Goal: Transaction & Acquisition: Download file/media

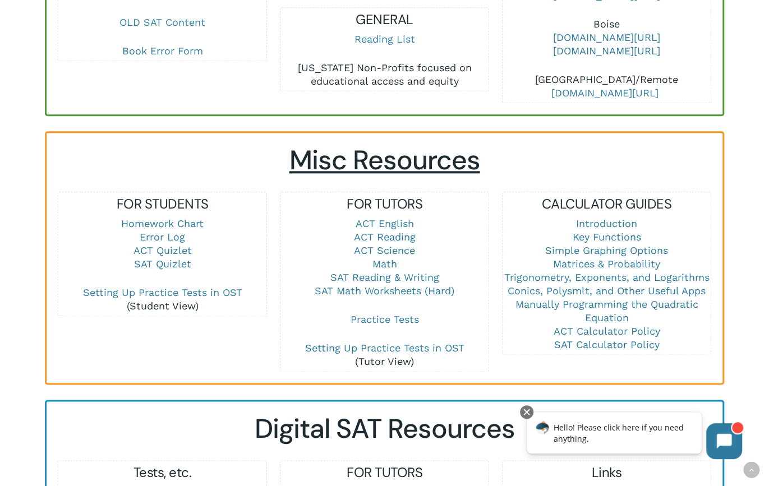
scroll to position [652, 0]
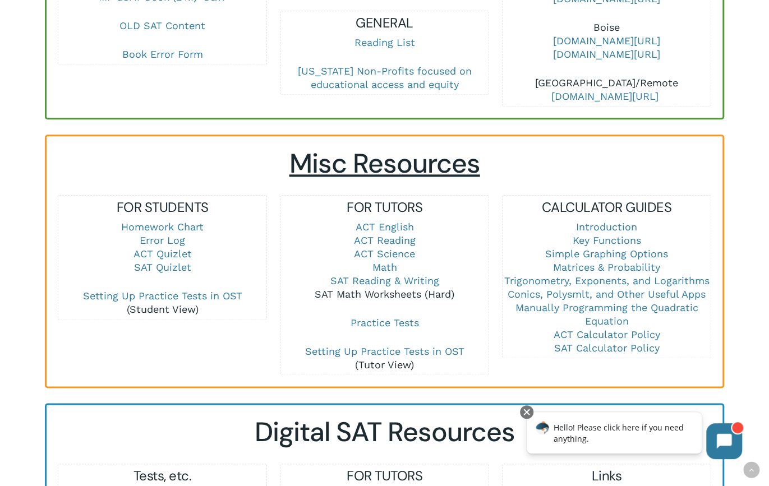
click at [381, 288] on link "SAT Math Worksheets (Hard)" at bounding box center [385, 294] width 140 height 12
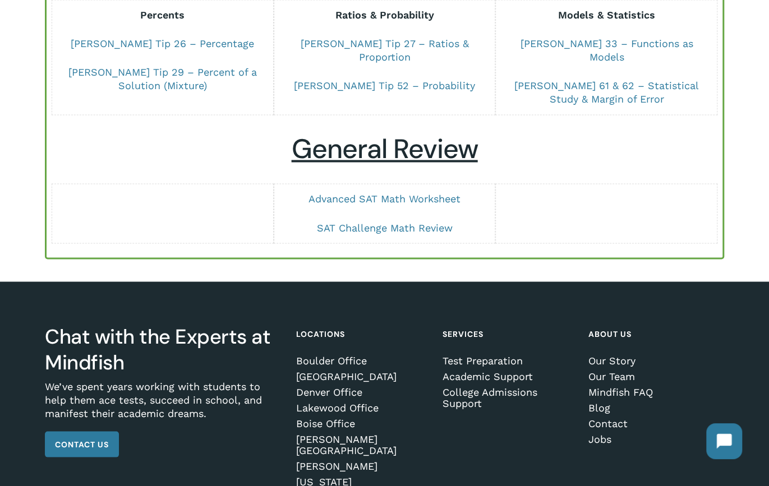
scroll to position [937, 0]
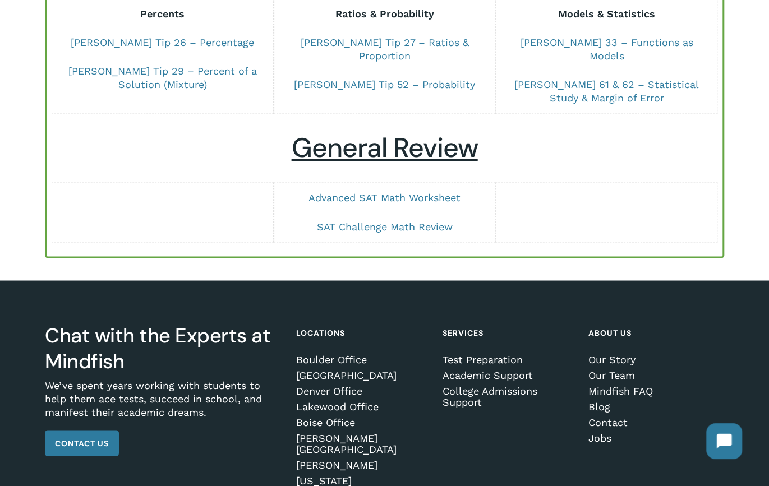
click at [366, 191] on p "Advanced SAT Math Worksheet" at bounding box center [384, 205] width 208 height 29
click at [363, 192] on link "Advanced SAT Math Worksheet" at bounding box center [384, 198] width 152 height 12
